Goal: Find specific page/section: Find specific page/section

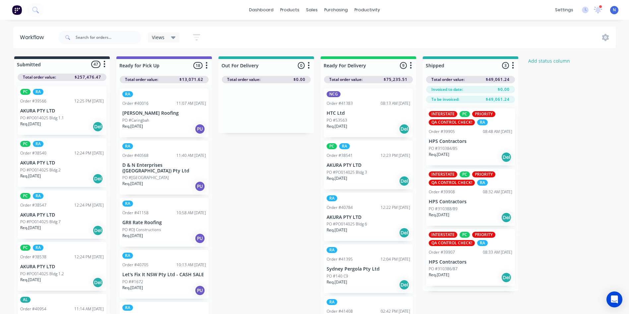
scroll to position [226, 0]
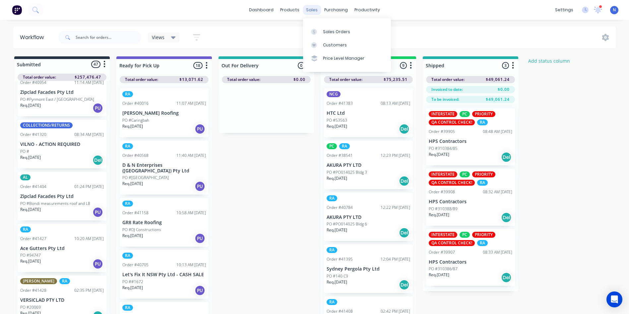
click at [311, 10] on div "sales" at bounding box center [312, 10] width 18 height 10
click at [340, 33] on div "Sales Orders" at bounding box center [336, 32] width 27 height 6
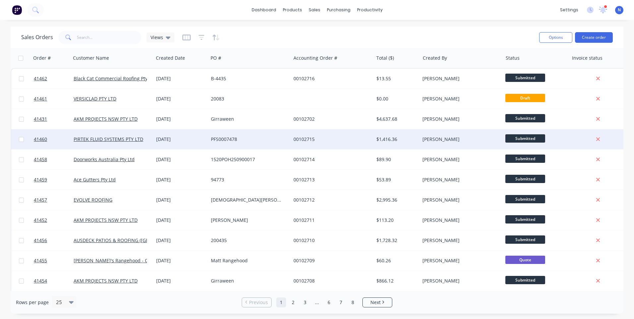
click at [307, 141] on div "00102715" at bounding box center [330, 139] width 74 height 7
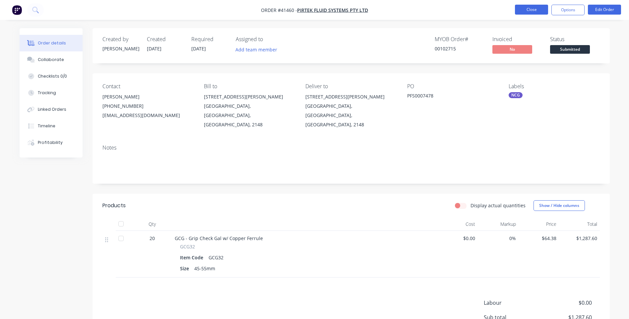
click at [528, 12] on button "Close" at bounding box center [531, 10] width 33 height 10
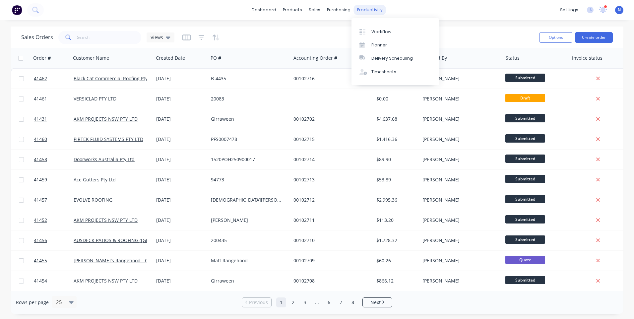
click at [371, 10] on div "productivity" at bounding box center [370, 10] width 32 height 10
click at [379, 29] on div "Workflow" at bounding box center [381, 32] width 20 height 6
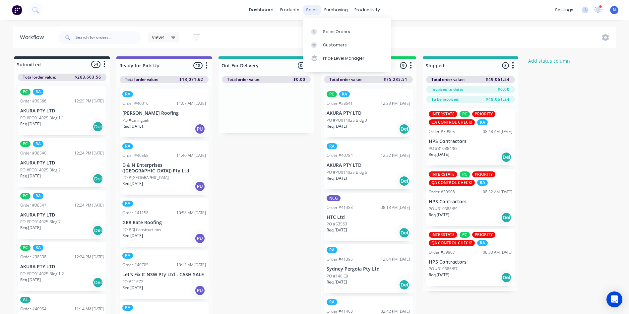
click at [313, 11] on div "sales" at bounding box center [312, 10] width 18 height 10
click at [337, 32] on div "Sales Orders" at bounding box center [336, 32] width 27 height 6
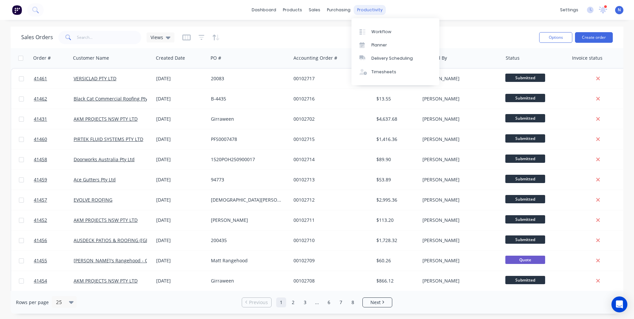
click at [372, 11] on div "productivity" at bounding box center [370, 10] width 32 height 10
click at [388, 31] on div "Workflow" at bounding box center [381, 32] width 20 height 6
